Goal: Transaction & Acquisition: Purchase product/service

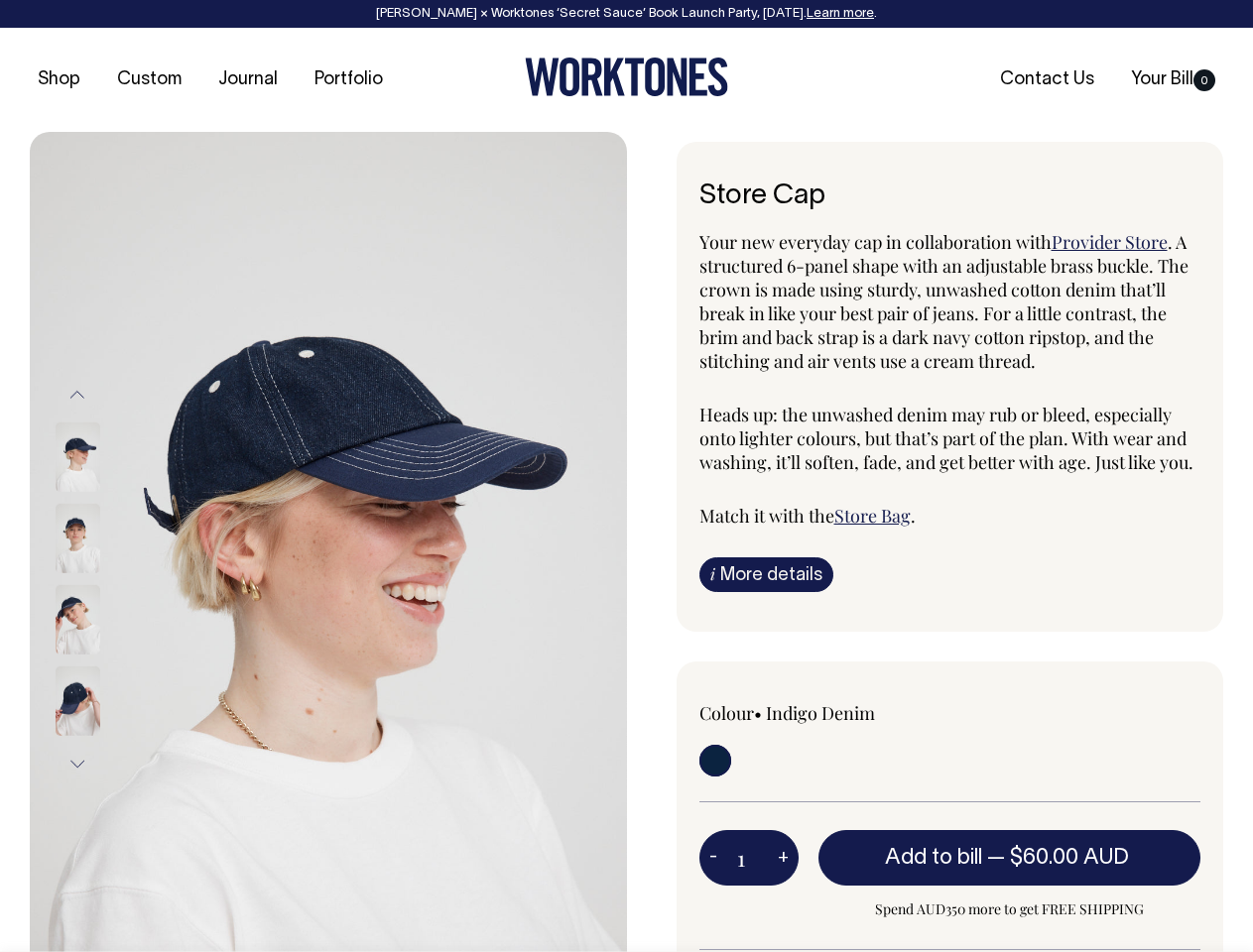
click at [328, 541] on img at bounding box center [328, 579] width 597 height 894
click at [104, 579] on div at bounding box center [104, 620] width 99 height 81
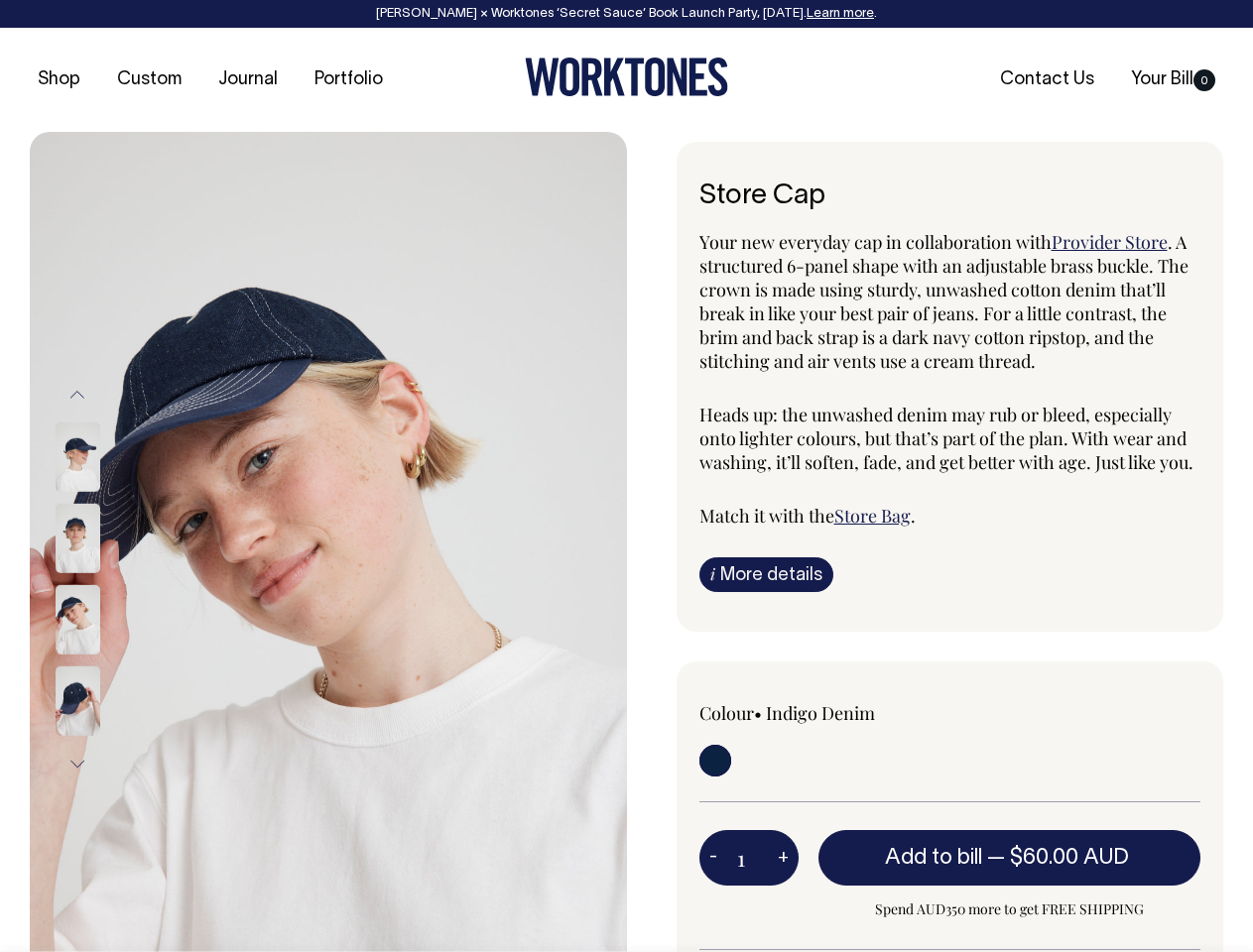
click at [77, 395] on button "Previous" at bounding box center [77, 395] width 30 height 45
click at [104, 660] on div at bounding box center [104, 701] width 99 height 81
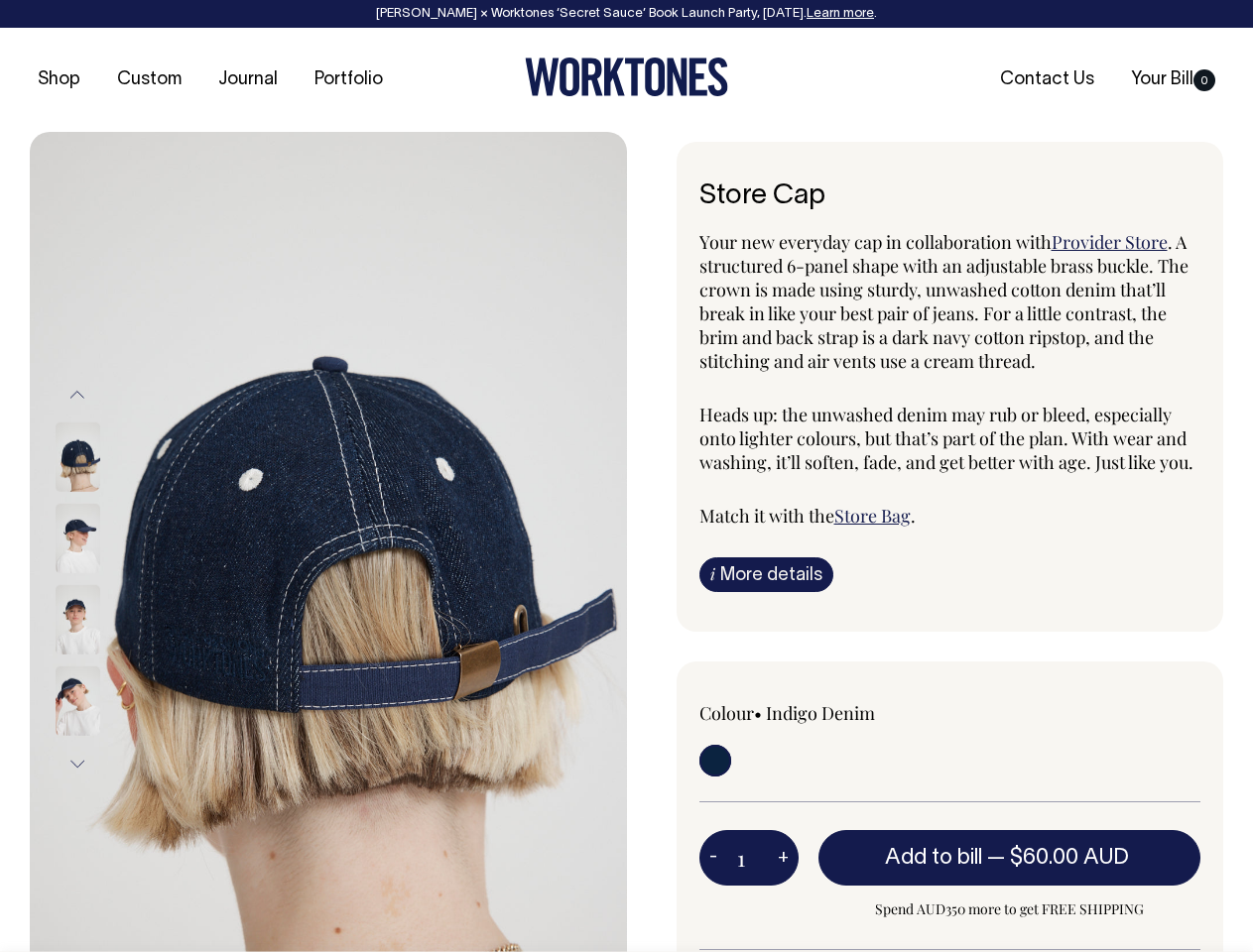
click at [77, 764] on button "Next" at bounding box center [77, 764] width 30 height 45
click at [713, 857] on button "-" at bounding box center [713, 858] width 28 height 40
click at [783, 857] on button "+" at bounding box center [783, 858] width 31 height 40
type input "2"
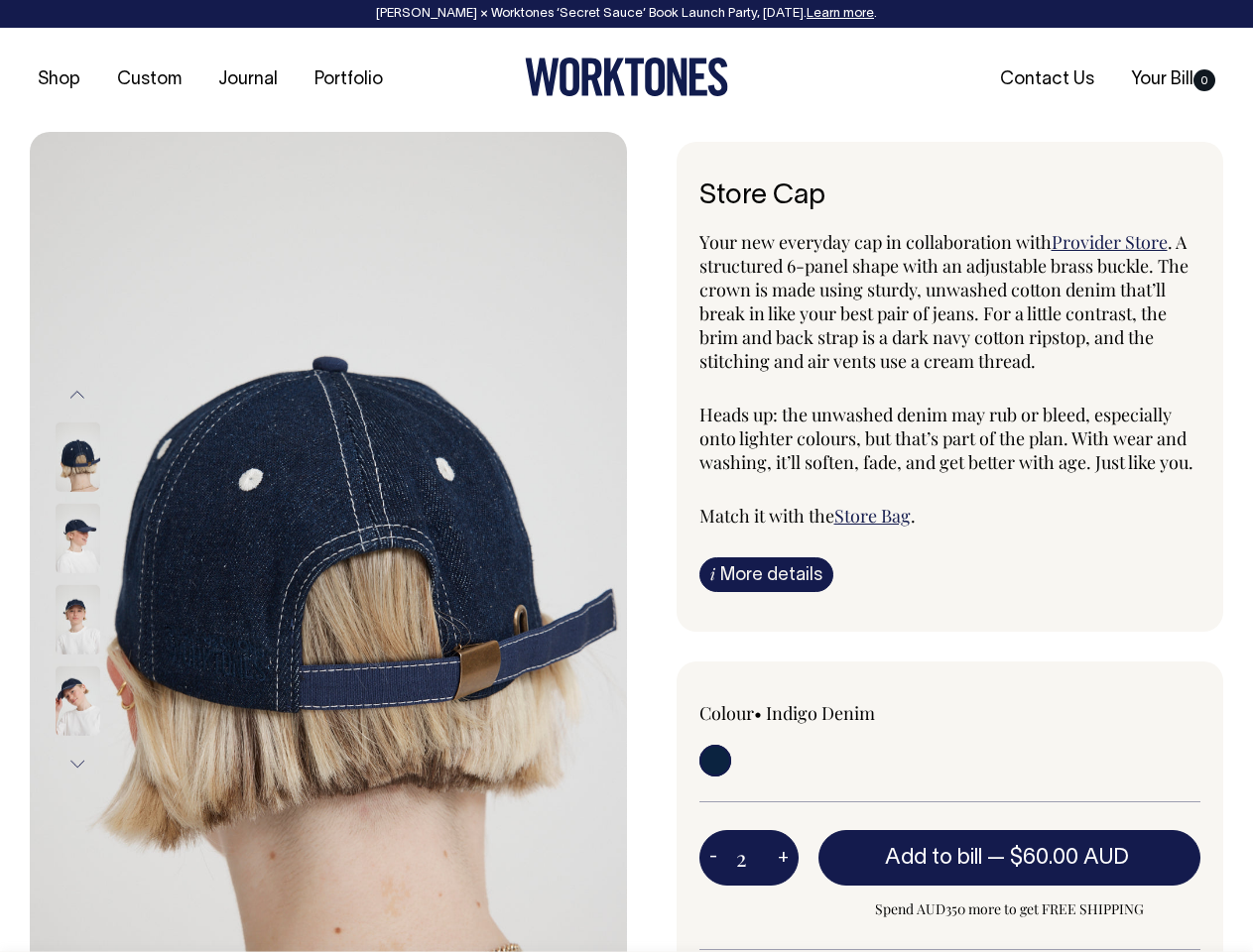
click at [1010, 857] on span "— $60.00 AUD" at bounding box center [1061, 858] width 147 height 20
